Goal: Find specific page/section: Find specific page/section

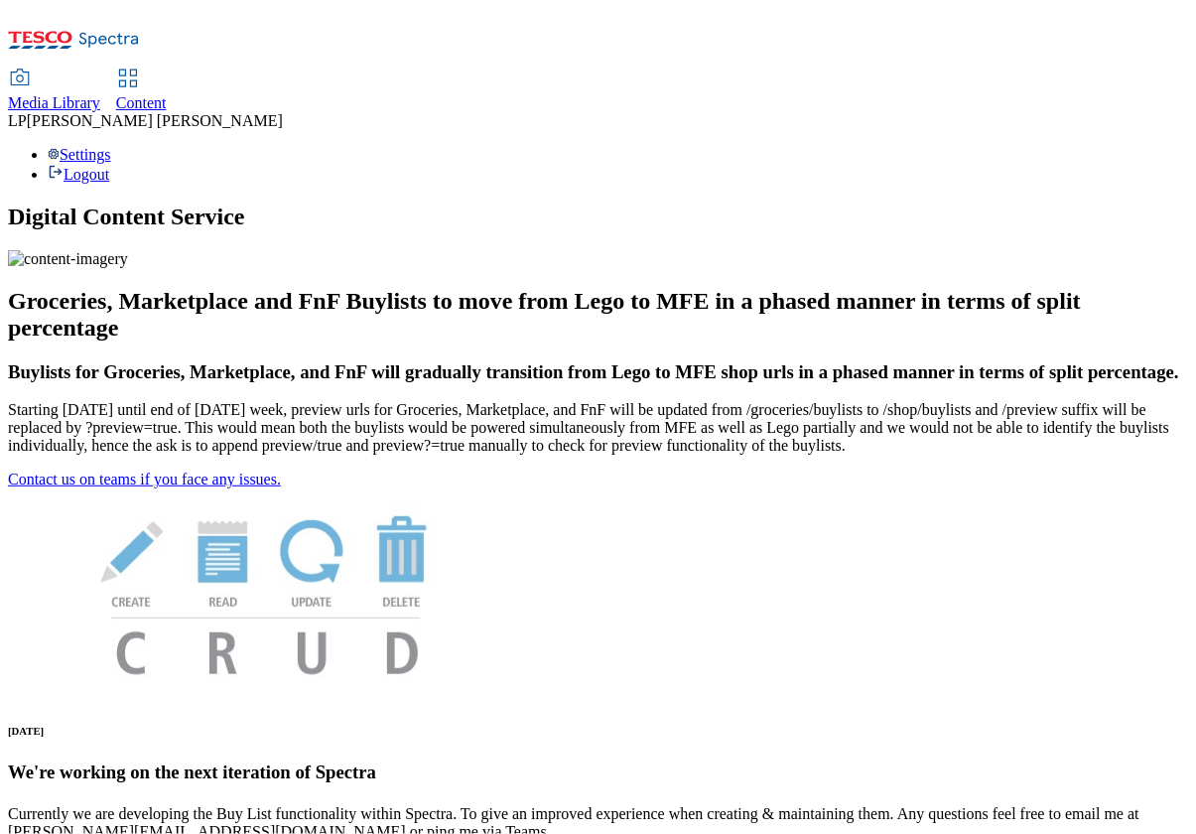
click at [167, 94] on span "Content" at bounding box center [141, 102] width 51 height 17
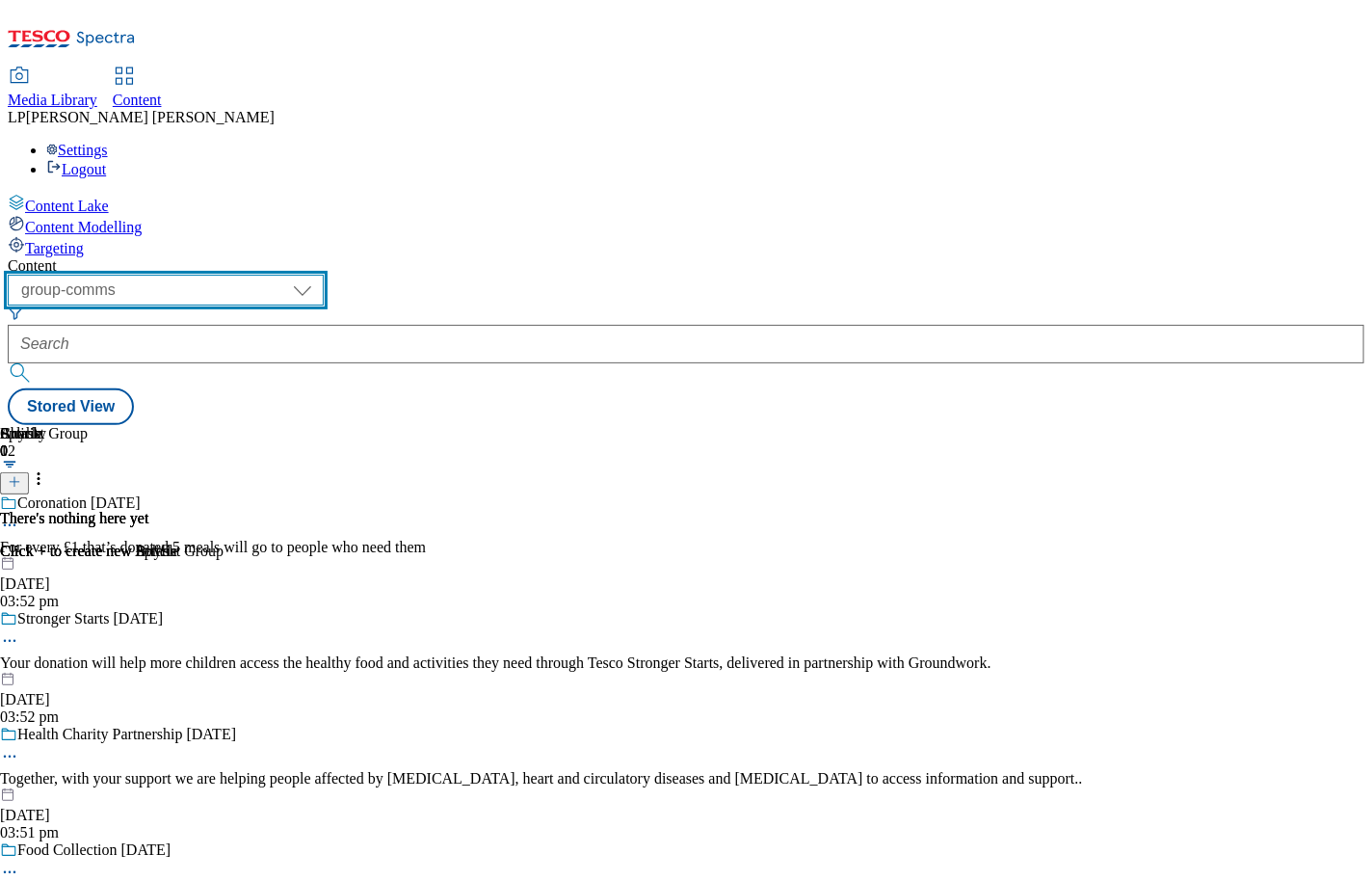
click at [323, 275] on select "dotcom-cz dotcom-hu dotcom-sk fnf-uk ghs-roi ghs-uk group-comms ighs-cz ighs-hu…" at bounding box center [166, 290] width 317 height 31
select select "ghs-uk"
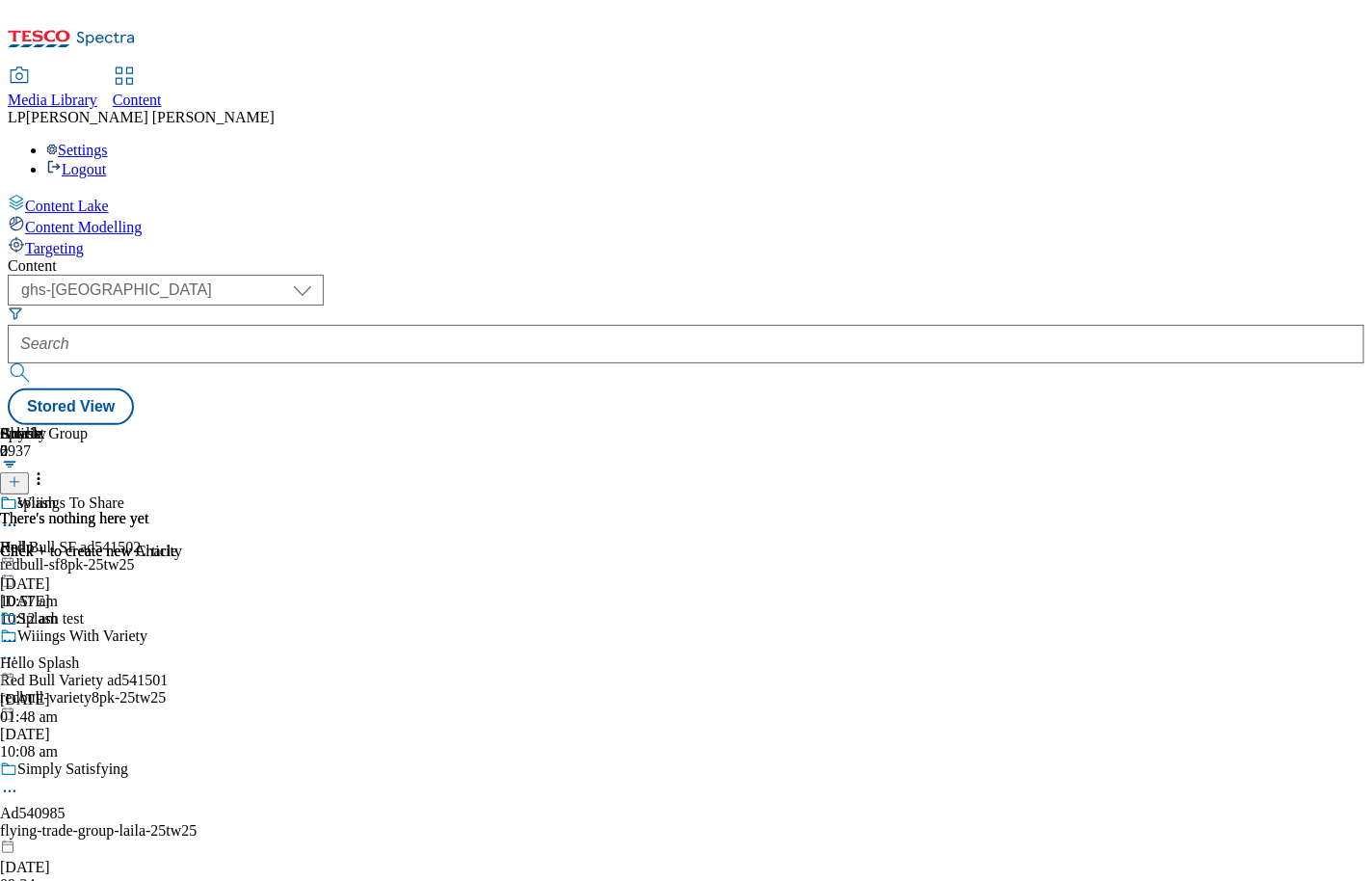
click at [97, 91] on span "Media Library" at bounding box center [52, 99] width 89 height 17
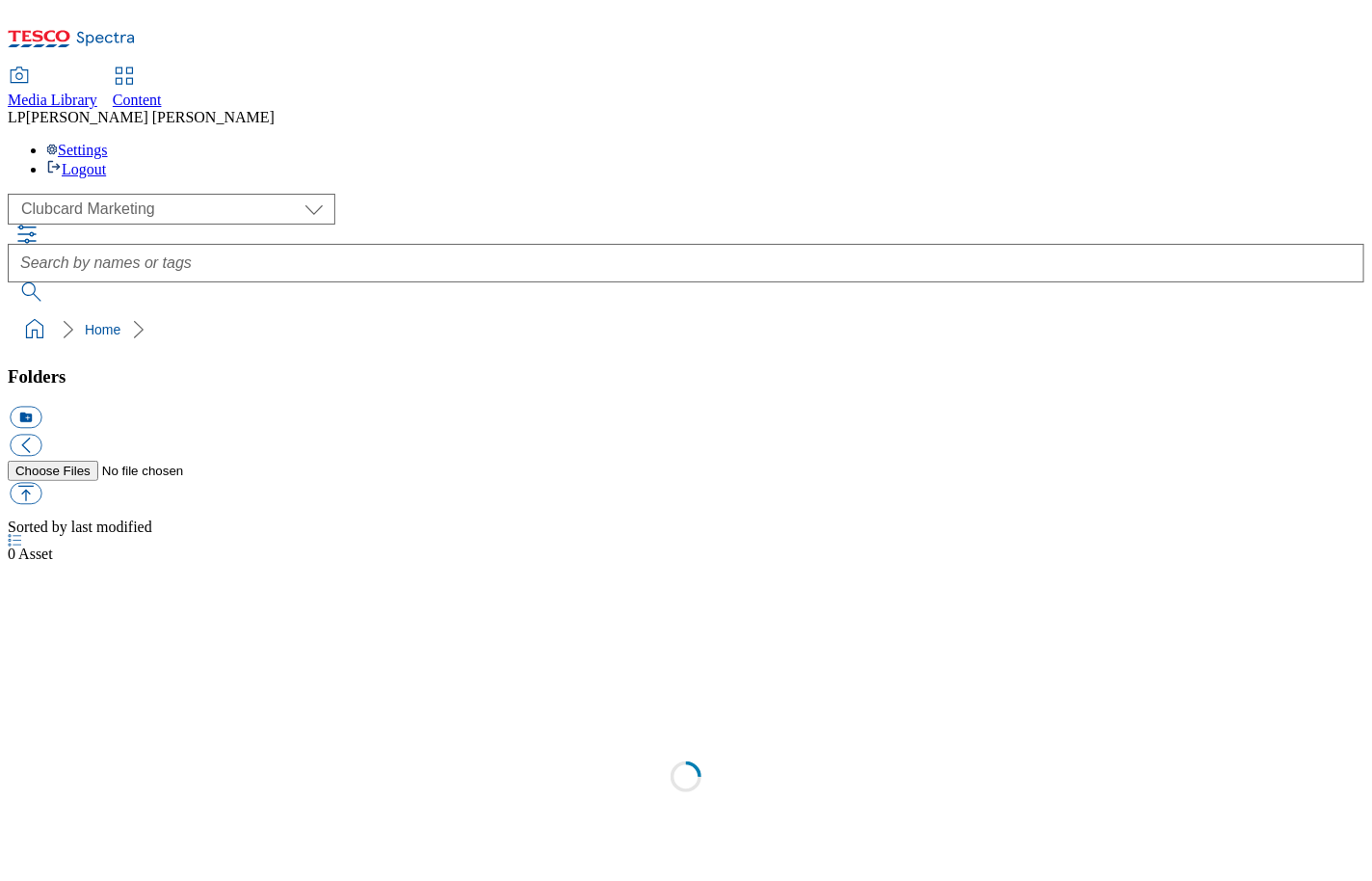
scroll to position [1, 0]
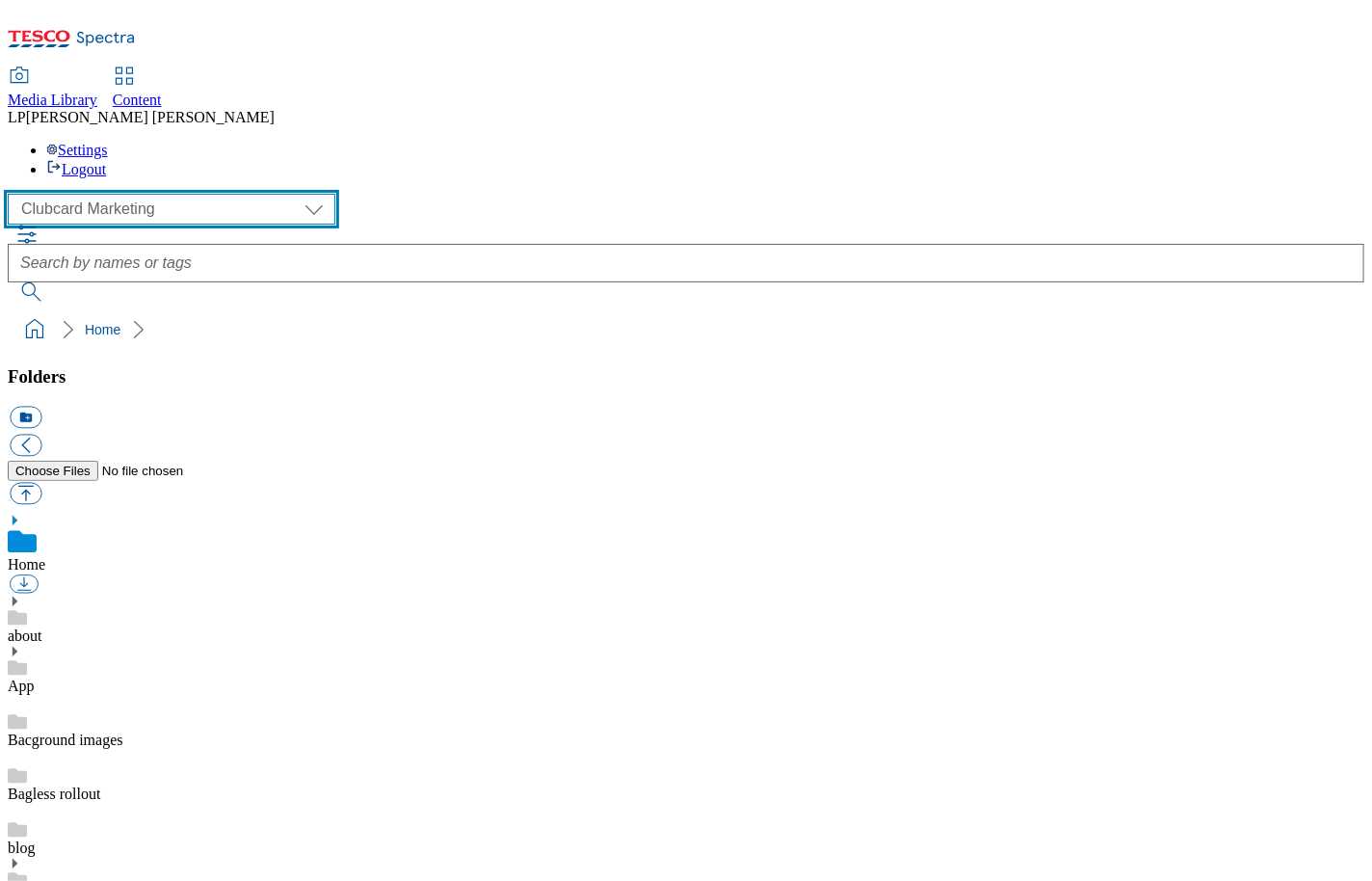
click at [149, 193] on select "Clubcard Marketing Demo Dotcom UK Emails GHS Marketing UK GHS Product UK GHS RO…" at bounding box center [171, 209] width 327 height 31
select select "flare-homepage"
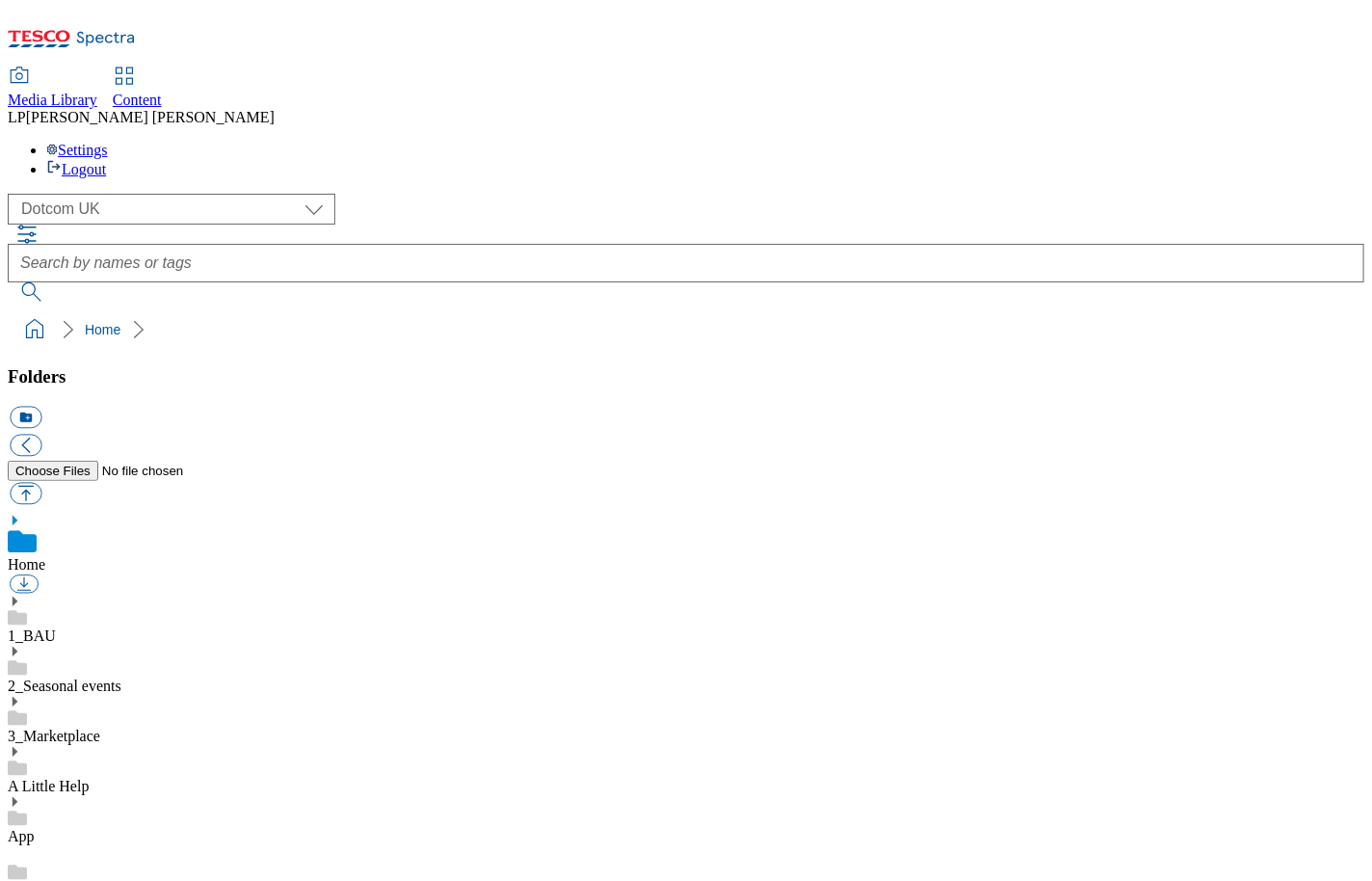
click at [21, 594] on icon at bounding box center [15, 601] width 14 height 14
click at [17, 700] on use at bounding box center [15, 705] width 5 height 10
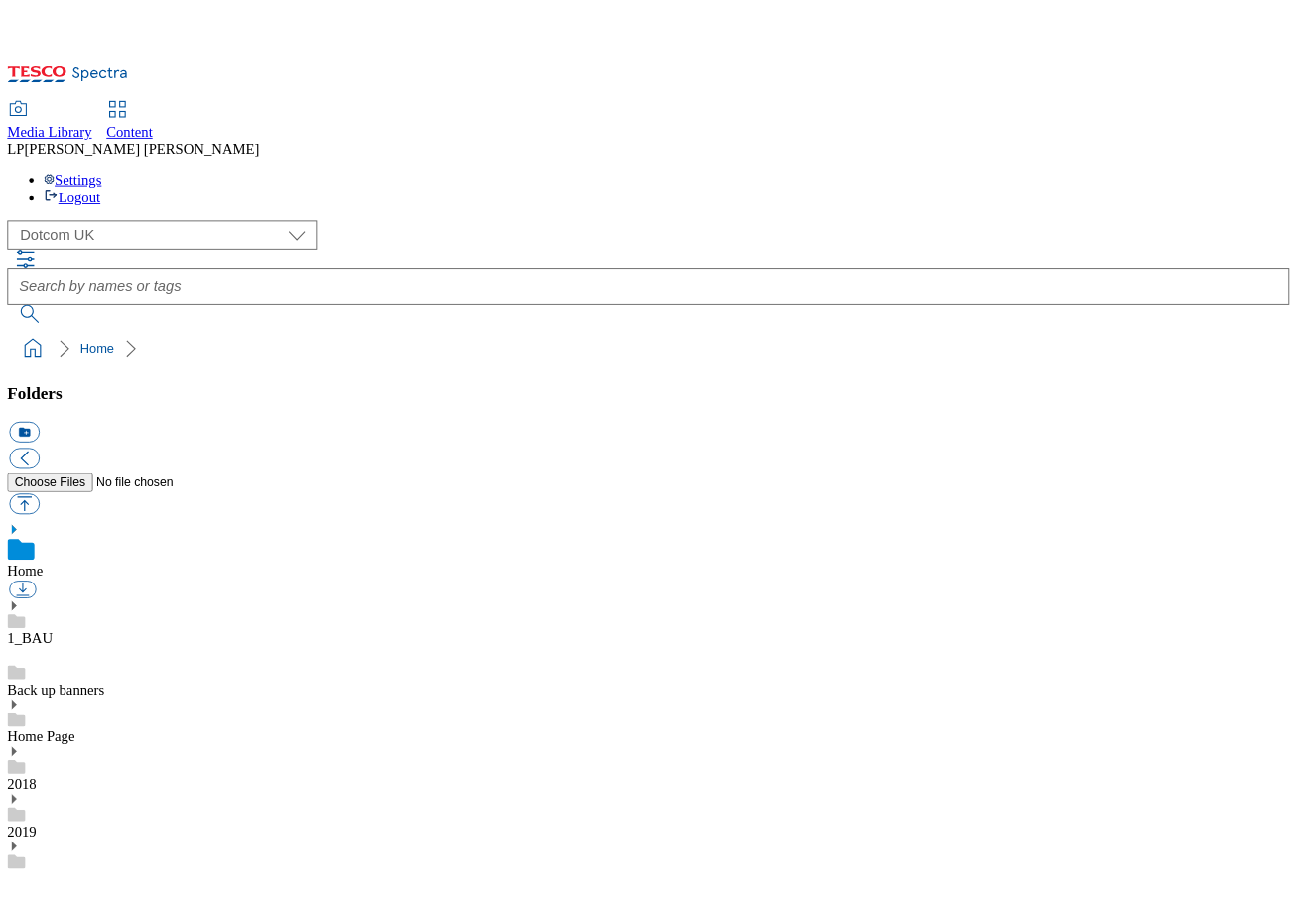
scroll to position [1218, 0]
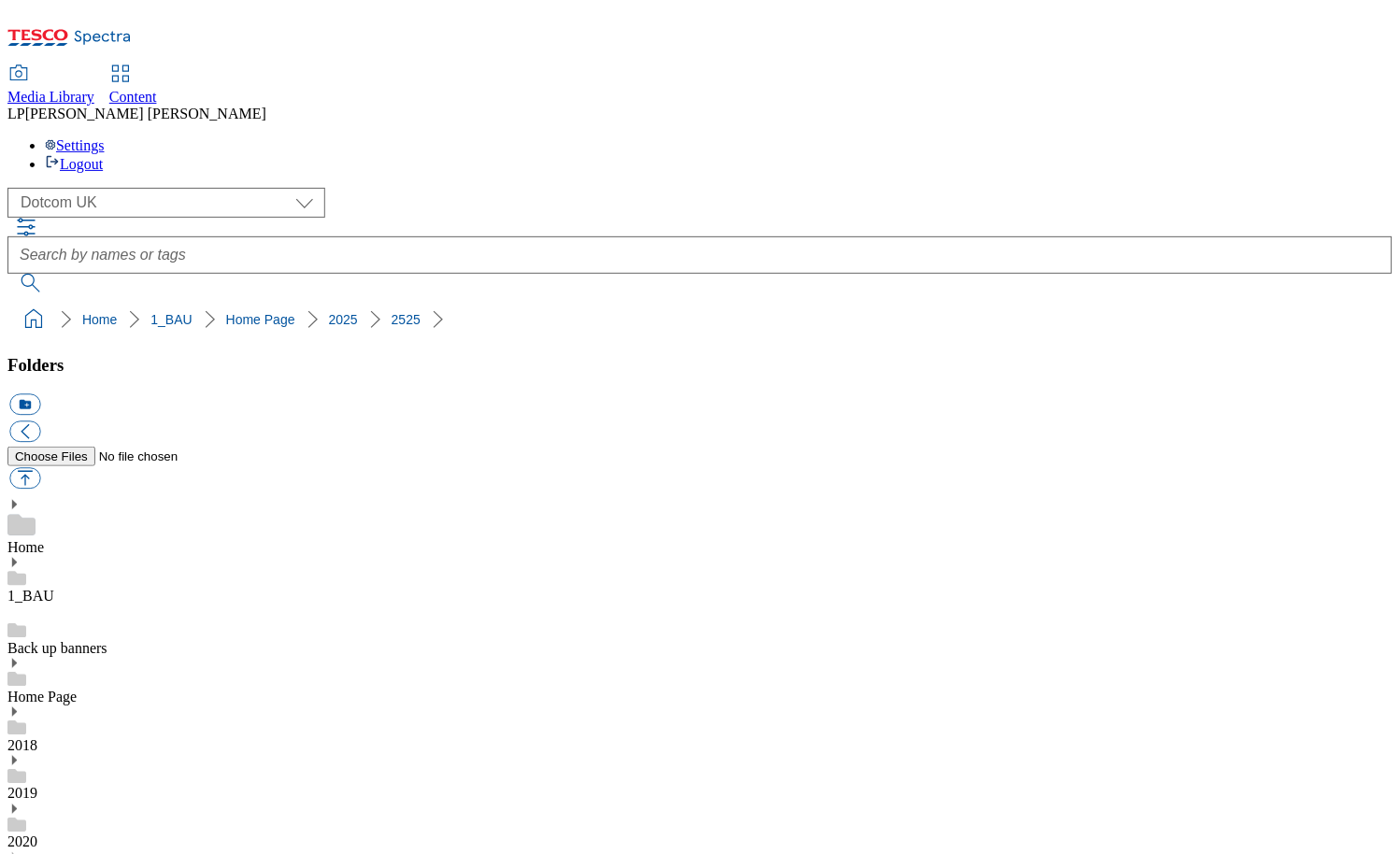
click at [286, 187] on div "( optional ) Clubcard Marketing Demo Dotcom UK Emails GHS Marketing UK GHS Prod…" at bounding box center [700, 239] width 1385 height 105
select select "flare-homepage"
click at [321, 187] on div "( optional ) Clubcard Marketing Demo Dotcom UK Emails GHS Marketing UK GHS Prod…" at bounding box center [700, 202] width 1385 height 30
click at [81, 556] on div "1_BAU" at bounding box center [700, 589] width 1385 height 69
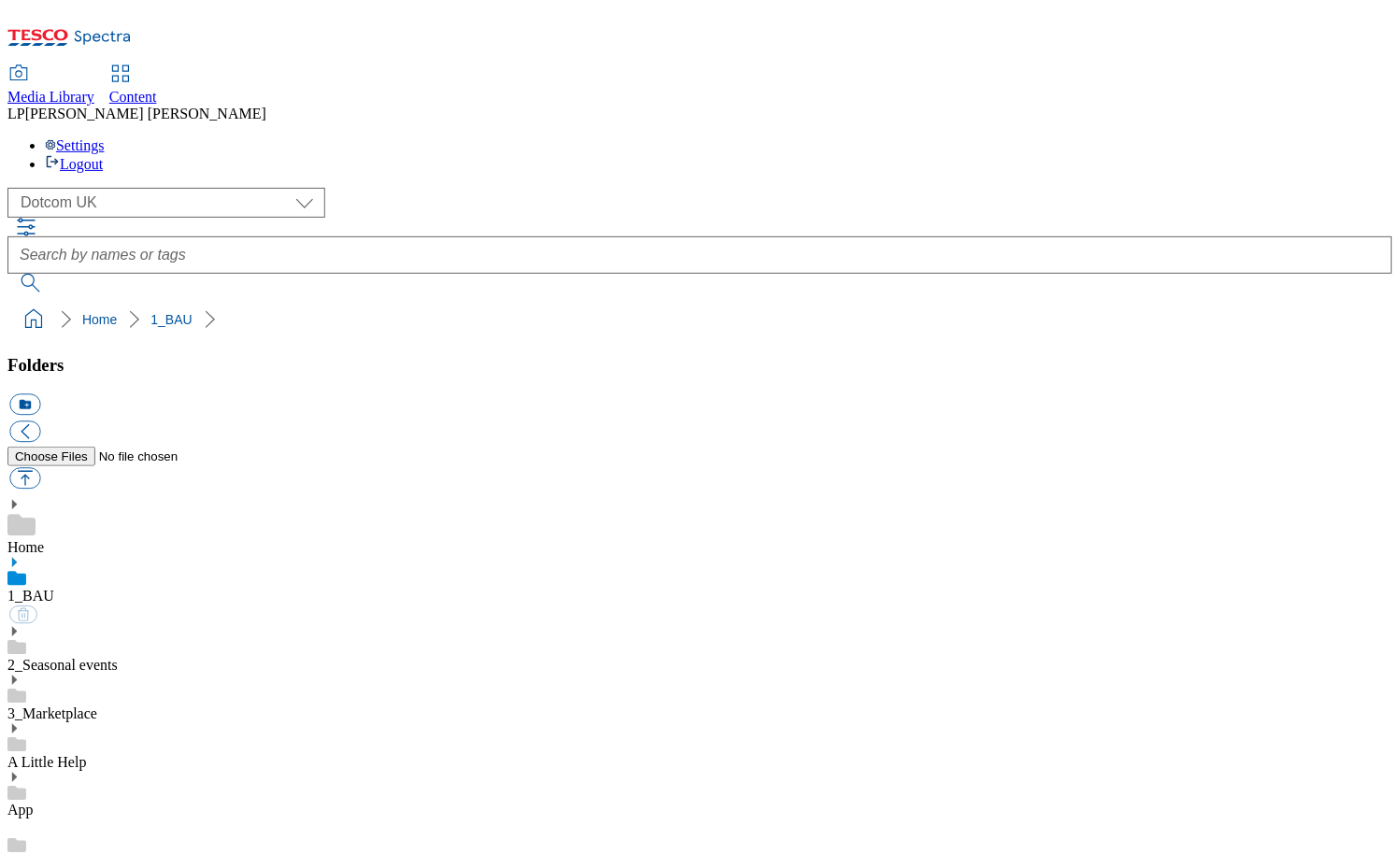
click at [17, 557] on use at bounding box center [14, 562] width 5 height 9
click at [21, 678] on icon at bounding box center [14, 685] width 13 height 13
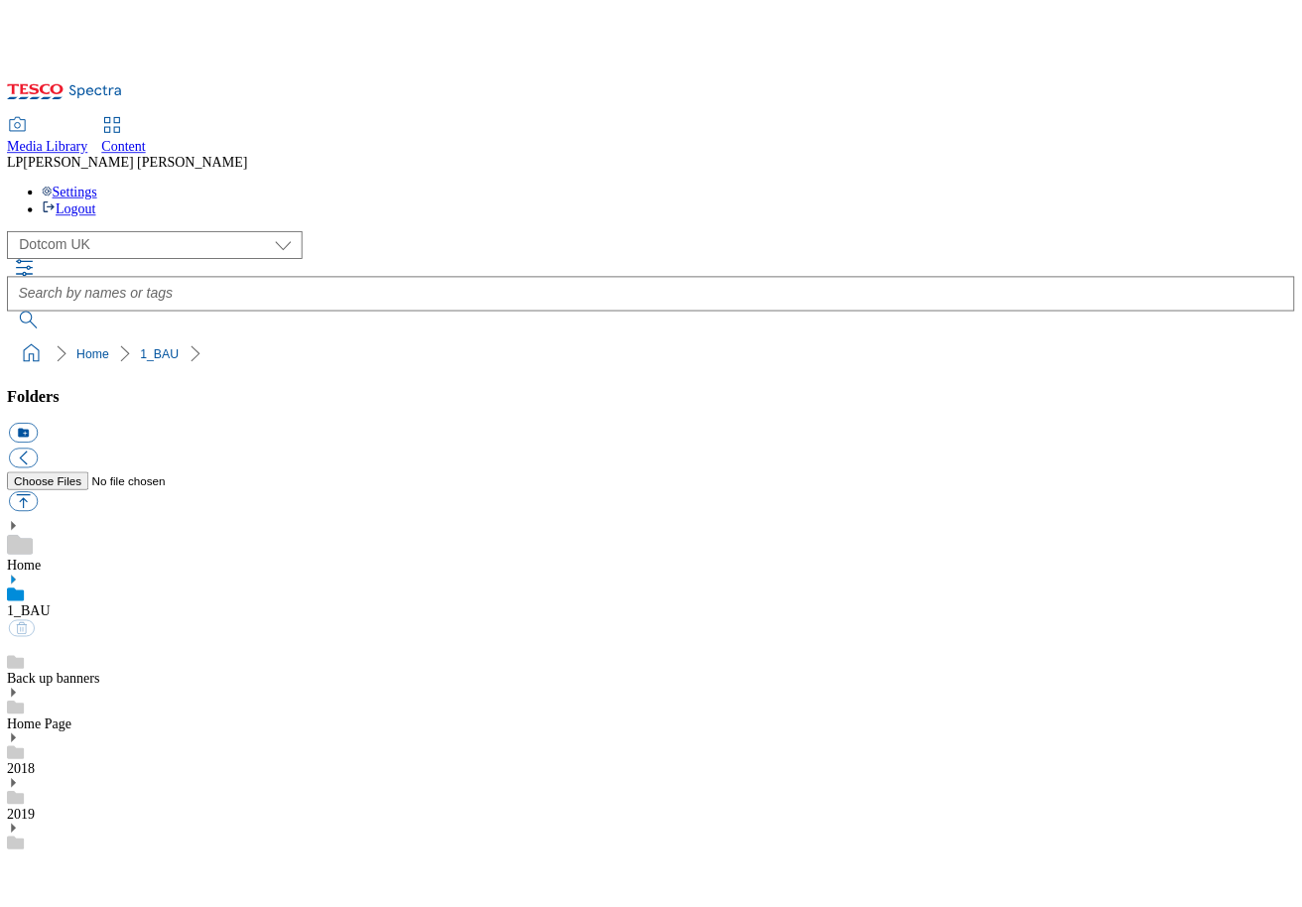
scroll to position [831, 0]
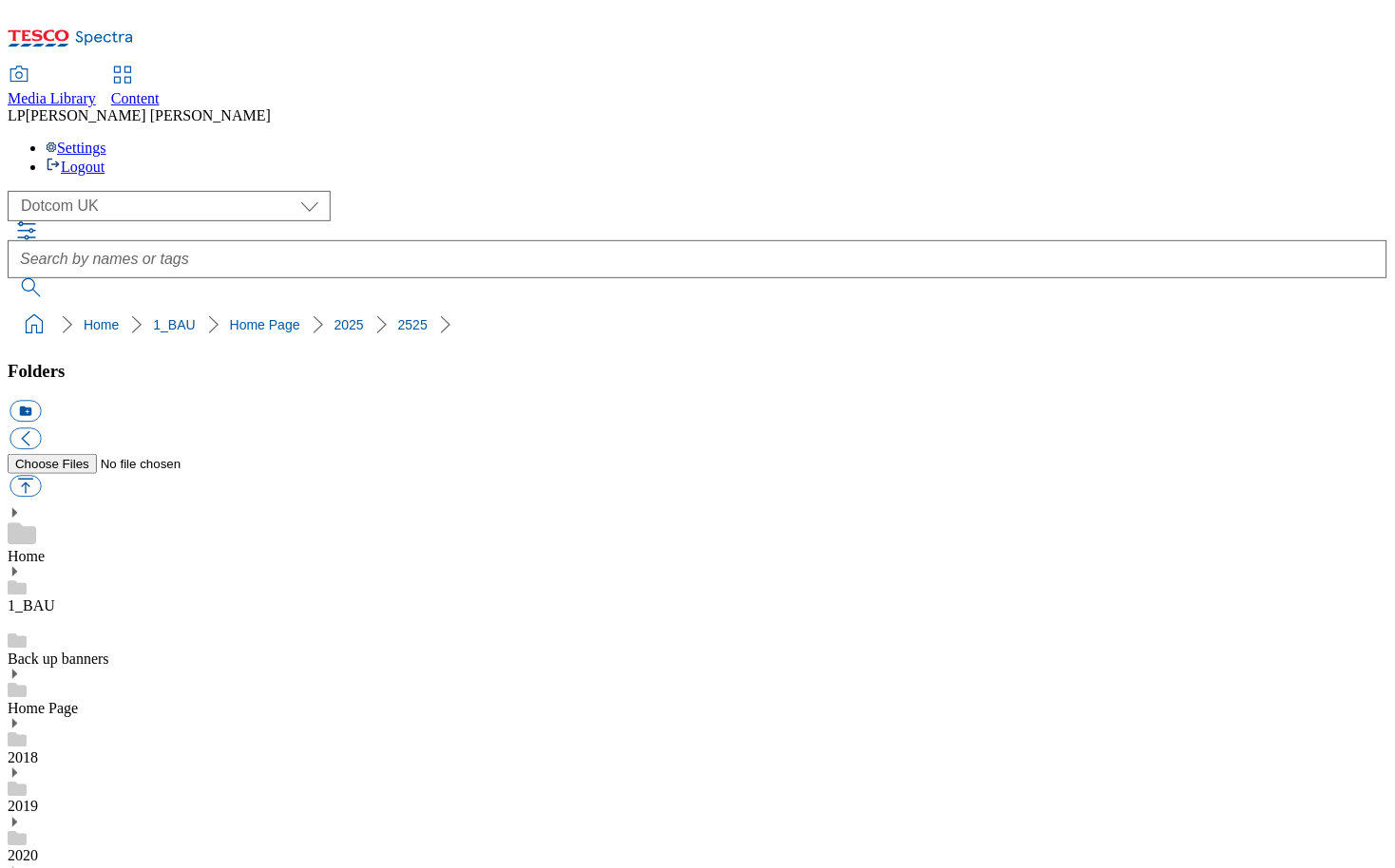
scroll to position [367, 0]
